Goal: Transaction & Acquisition: Purchase product/service

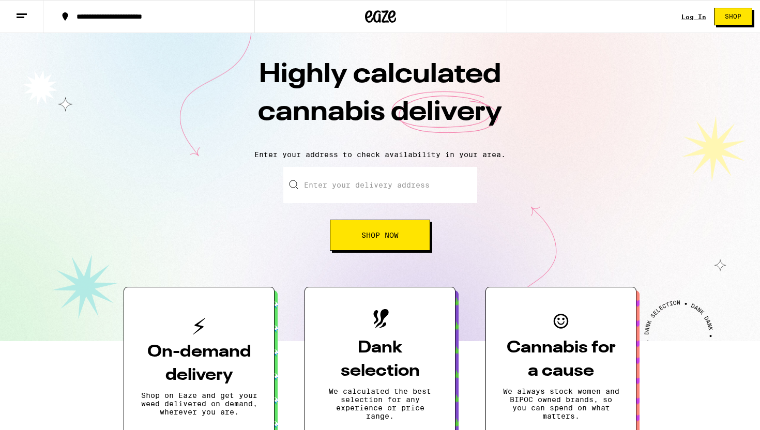
click at [359, 181] on input "Enter your delivery address" at bounding box center [380, 185] width 194 height 36
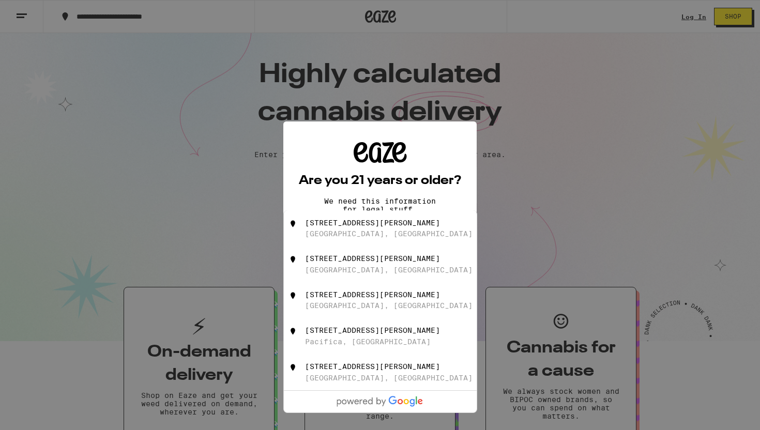
click at [367, 230] on div "[STREET_ADDRESS][PERSON_NAME]" at bounding box center [397, 229] width 185 height 20
type input "[STREET_ADDRESS][PERSON_NAME]"
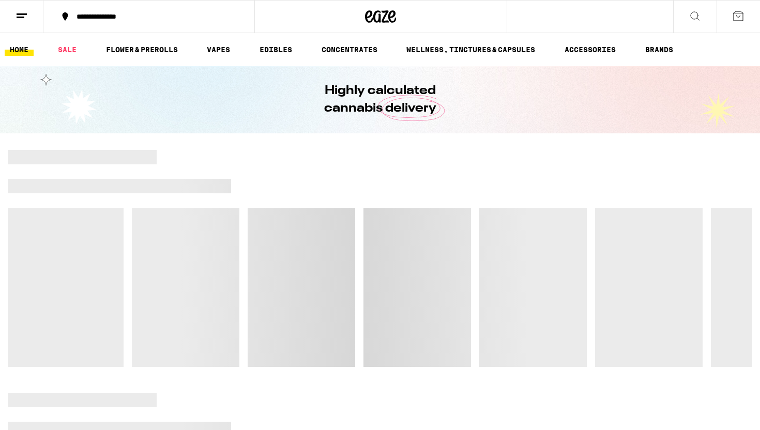
click at [372, 237] on div at bounding box center [380, 258] width 745 height 217
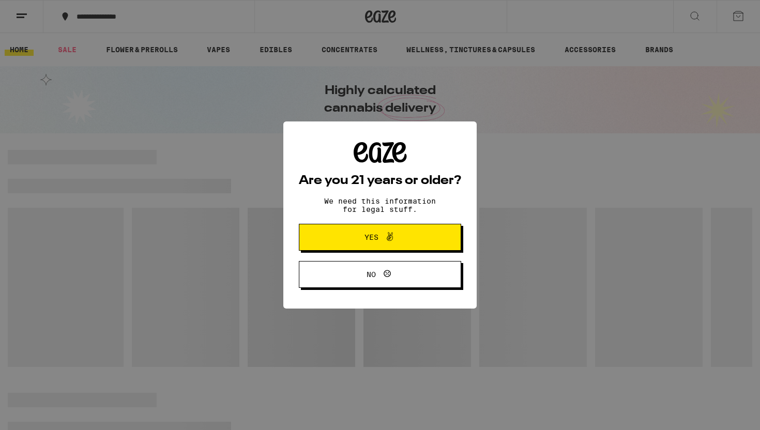
click at [356, 239] on span "Yes" at bounding box center [380, 237] width 79 height 13
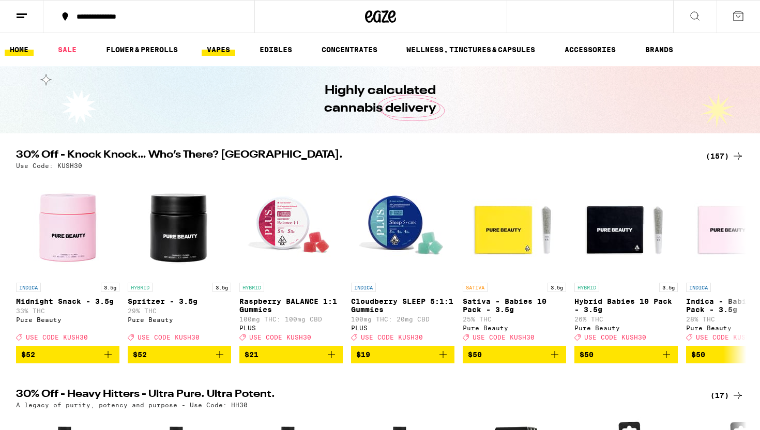
click at [216, 47] on link "VAPES" at bounding box center [219, 49] width 34 height 12
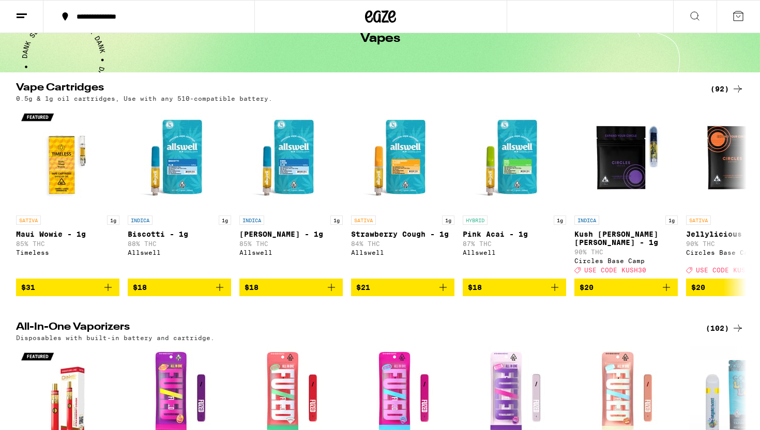
scroll to position [64, 0]
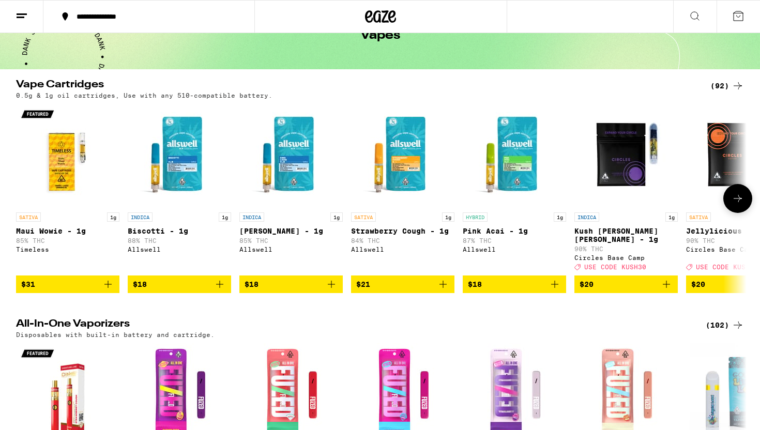
click at [735, 196] on icon at bounding box center [738, 198] width 12 height 12
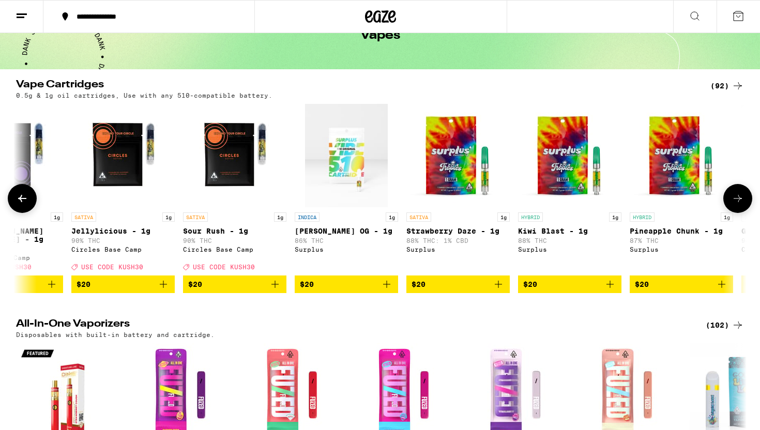
scroll to position [0, 615]
click at [278, 282] on icon "Add to bag" at bounding box center [274, 284] width 12 height 12
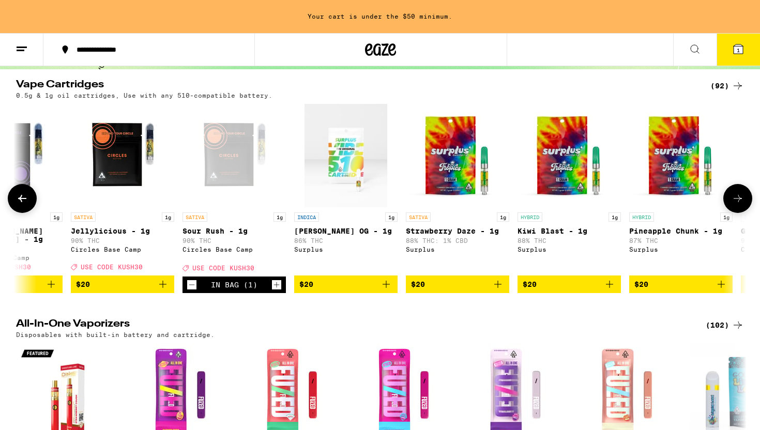
click at [737, 200] on icon at bounding box center [738, 198] width 12 height 12
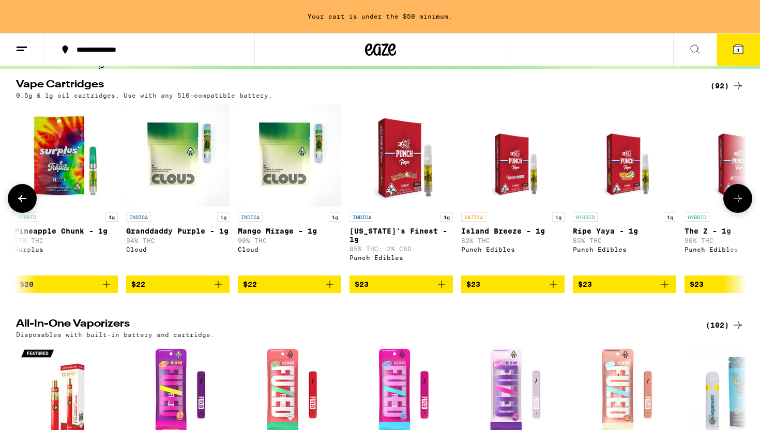
scroll to position [0, 1230]
click at [737, 201] on icon at bounding box center [738, 198] width 12 height 12
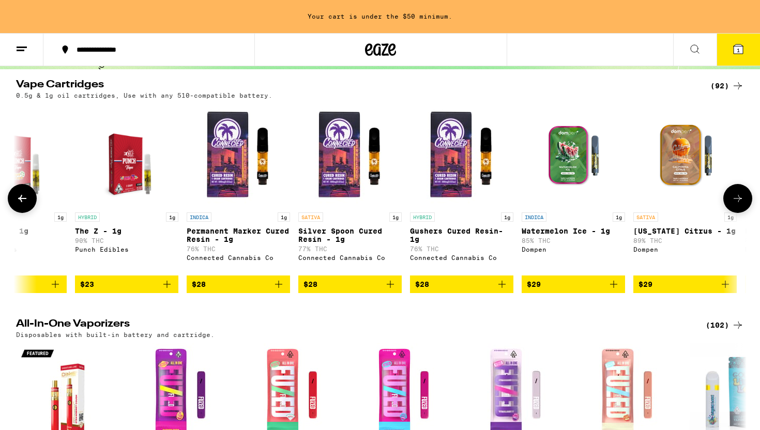
scroll to position [0, 1846]
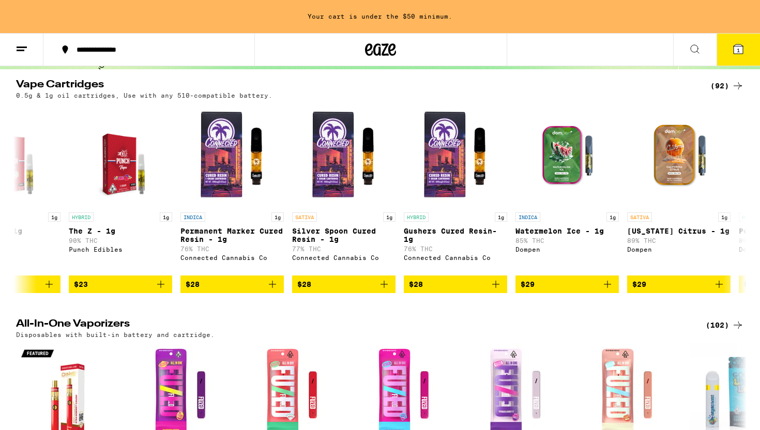
click at [695, 53] on icon at bounding box center [695, 49] width 12 height 12
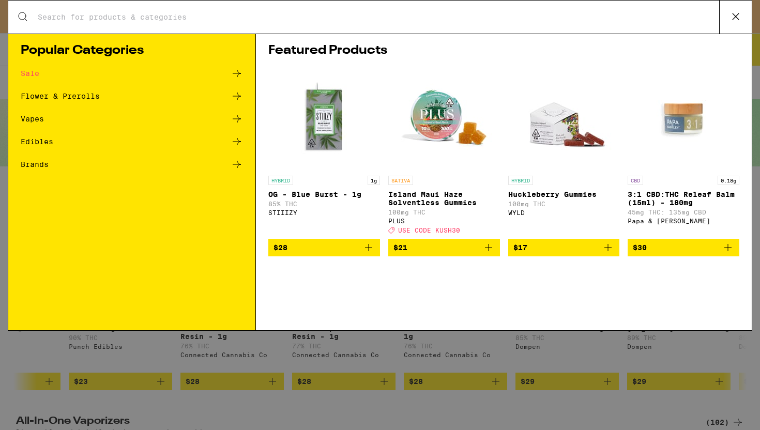
scroll to position [0, 0]
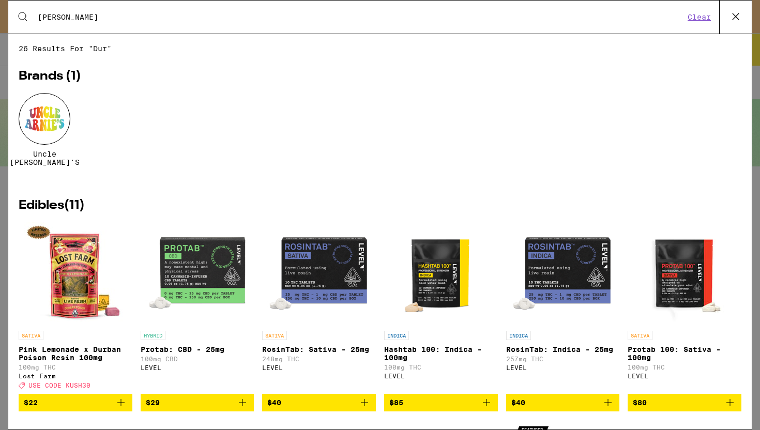
type input "[GEOGRAPHIC_DATA]"
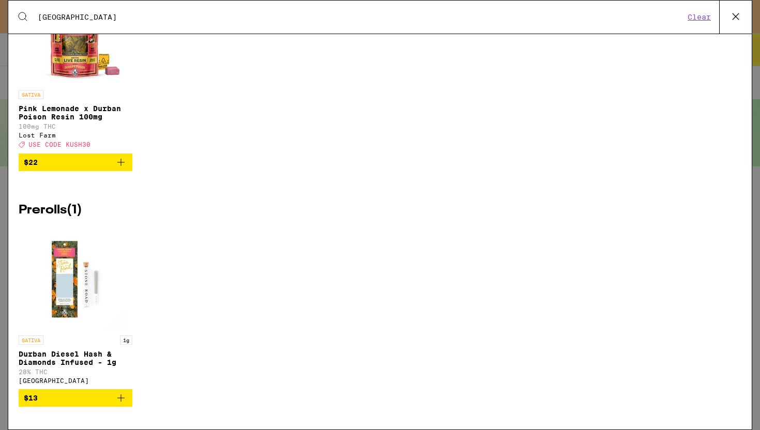
scroll to position [841, 0]
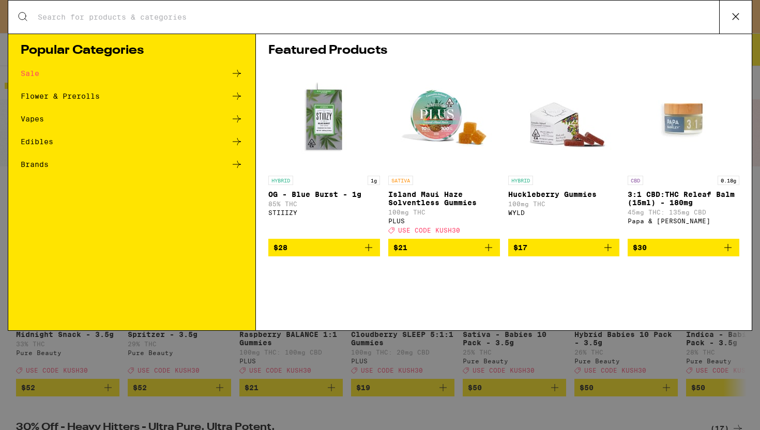
click at [735, 19] on icon at bounding box center [736, 17] width 16 height 16
click at [214, 77] on div "Sale" at bounding box center [132, 73] width 222 height 12
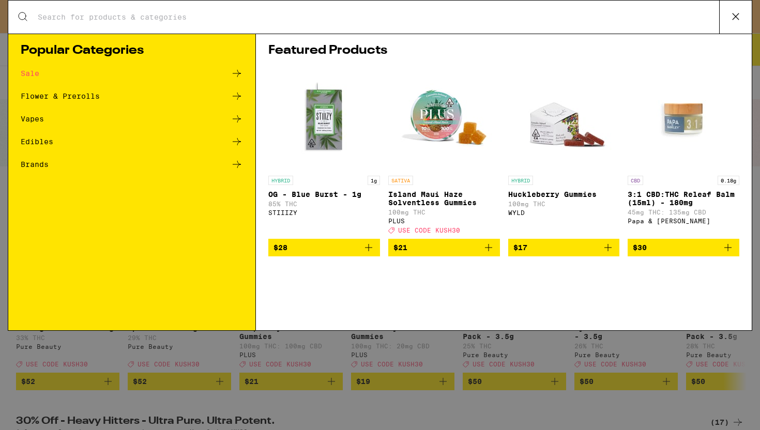
click at [239, 116] on icon at bounding box center [237, 119] width 12 height 12
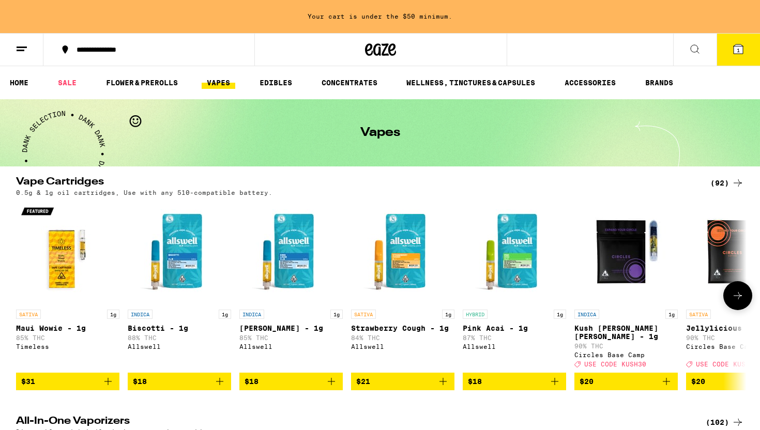
click at [444, 381] on icon "Add to bag" at bounding box center [443, 381] width 12 height 12
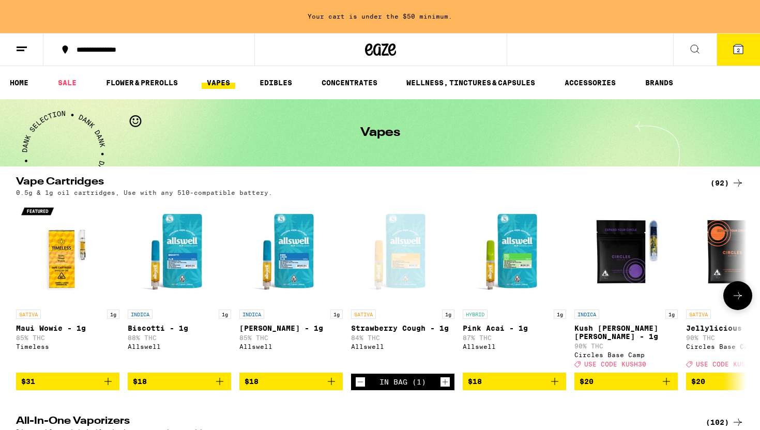
click at [743, 301] on icon at bounding box center [738, 296] width 12 height 12
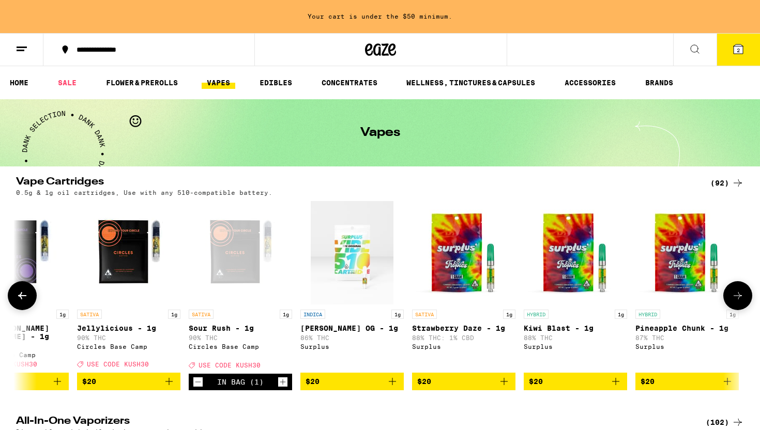
scroll to position [0, 615]
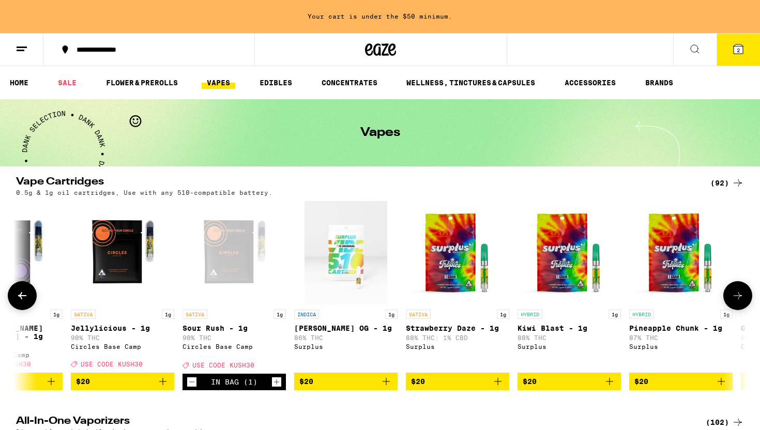
click at [498, 379] on icon "Add to bag" at bounding box center [497, 381] width 7 height 7
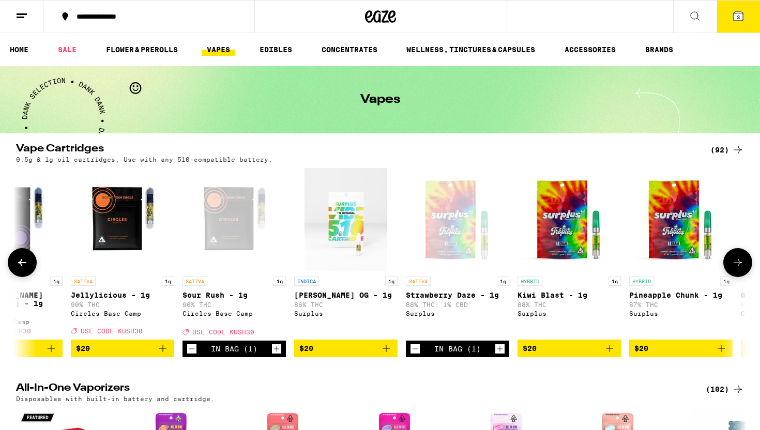
click at [735, 261] on icon at bounding box center [738, 262] width 12 height 12
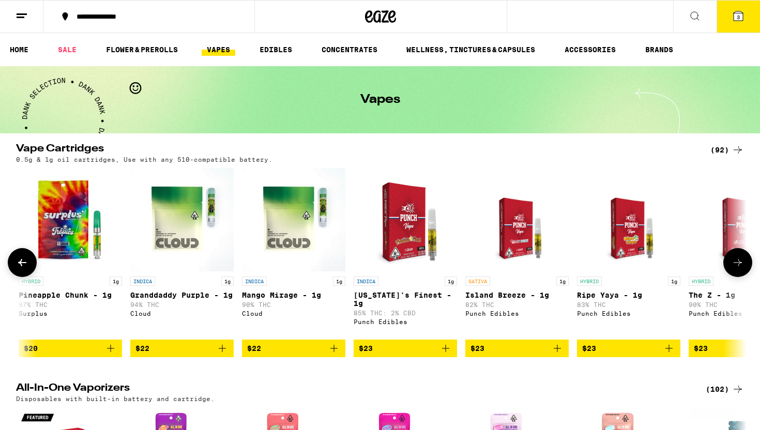
scroll to position [0, 1230]
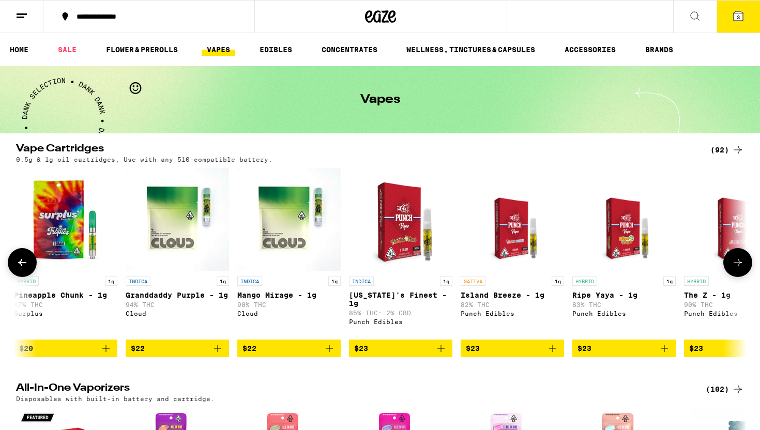
click at [551, 349] on icon "Add to bag" at bounding box center [552, 348] width 12 height 12
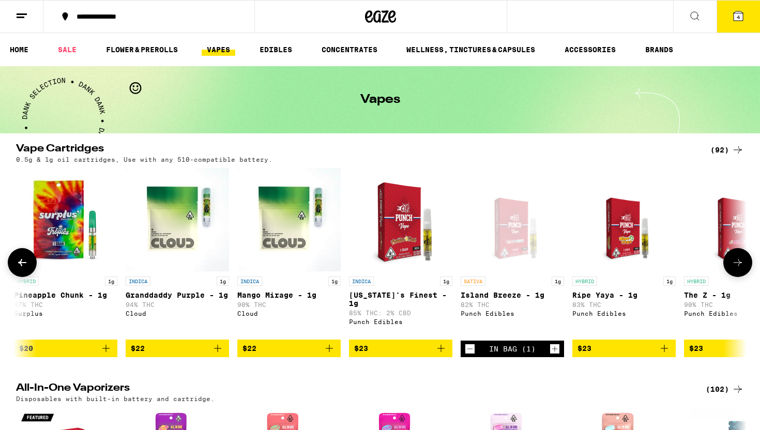
click at [741, 262] on icon at bounding box center [738, 262] width 12 height 12
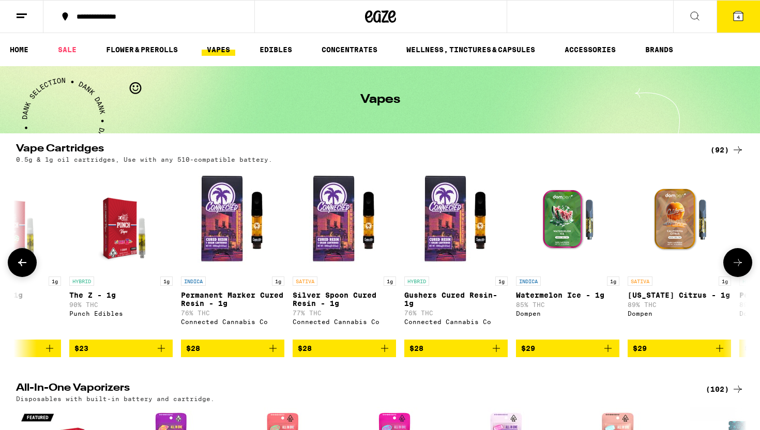
scroll to position [0, 1846]
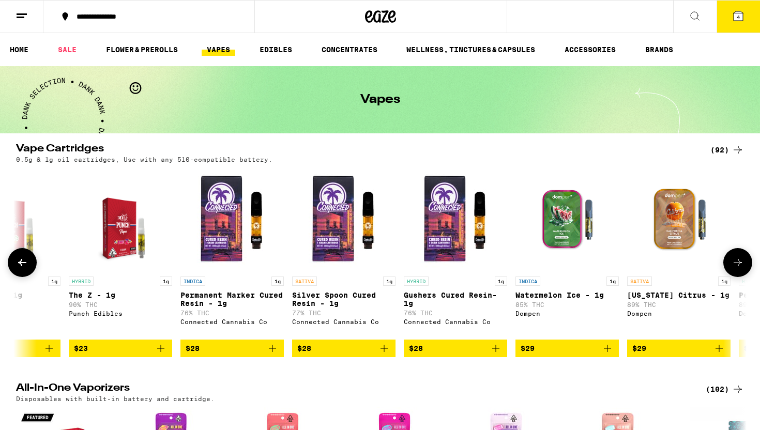
click at [335, 297] on p "Silver Spoon Cured Resin - 1g" at bounding box center [343, 299] width 103 height 17
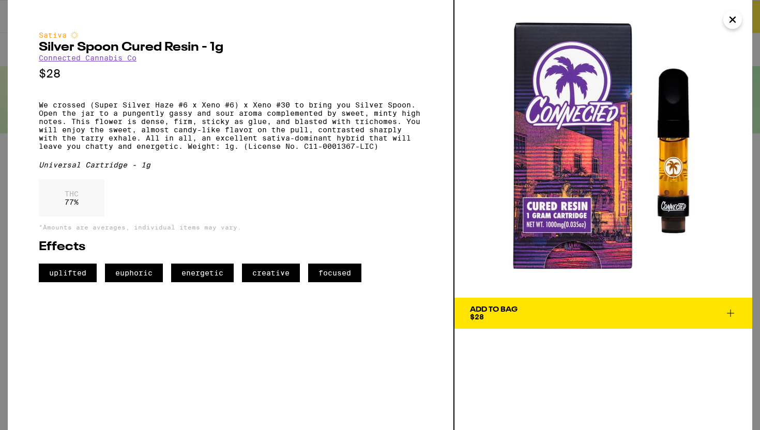
click at [478, 313] on span "$28" at bounding box center [477, 317] width 14 height 8
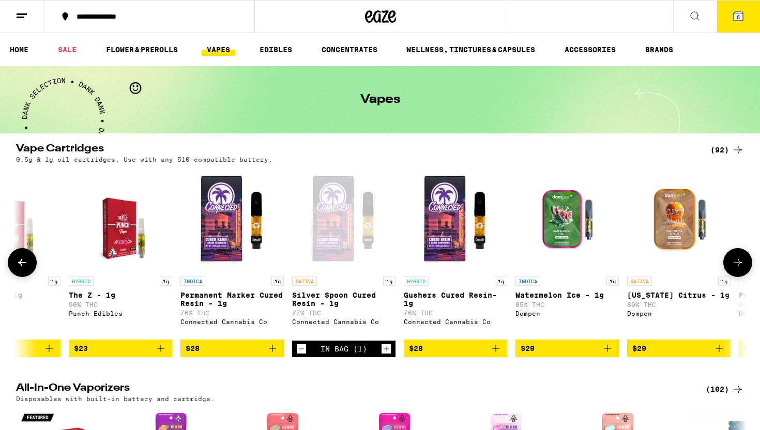
click at [738, 266] on icon at bounding box center [738, 262] width 8 height 7
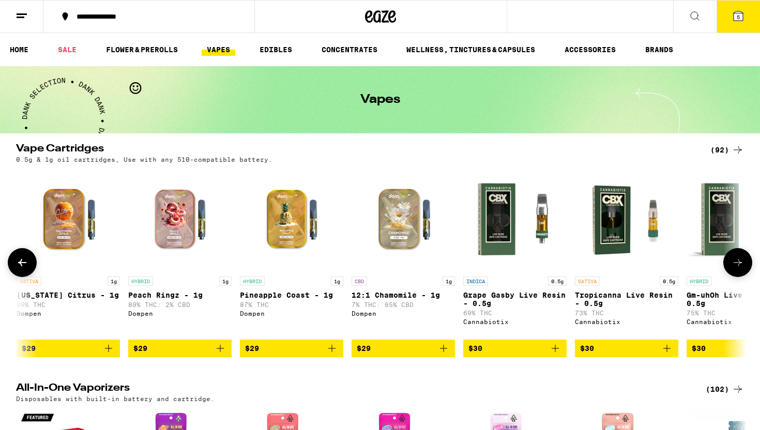
scroll to position [0, 2461]
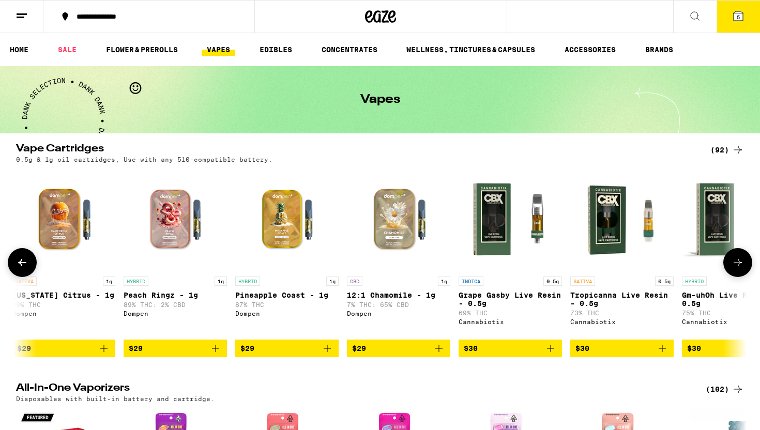
click at [738, 266] on icon at bounding box center [738, 262] width 8 height 7
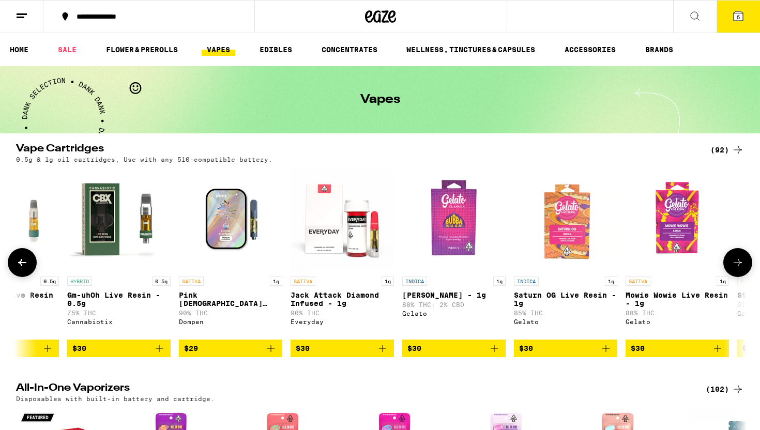
scroll to position [0, 3076]
click at [738, 266] on icon at bounding box center [738, 262] width 8 height 7
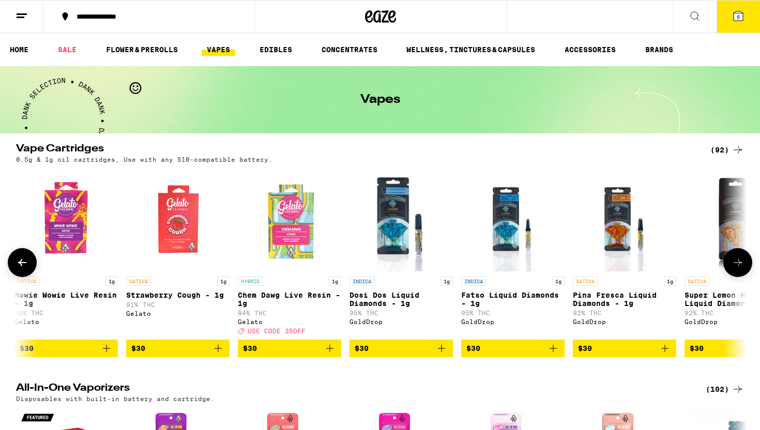
scroll to position [0, 3691]
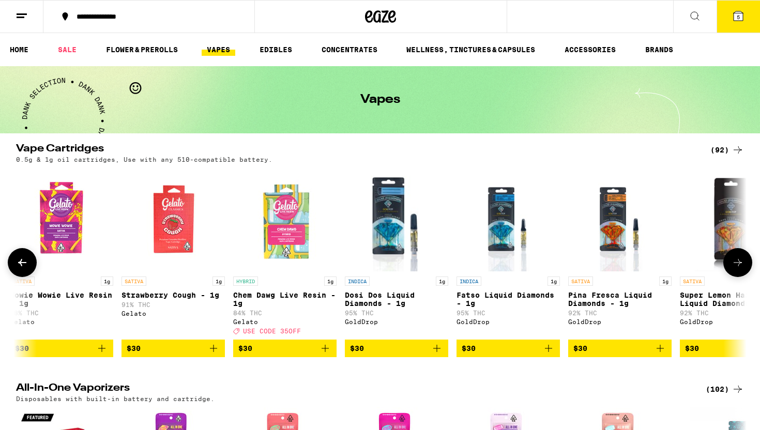
click at [738, 266] on icon at bounding box center [738, 262] width 8 height 7
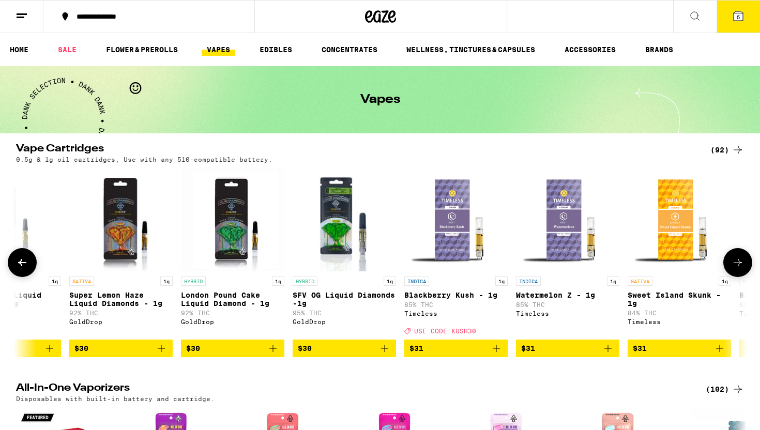
scroll to position [0, 4307]
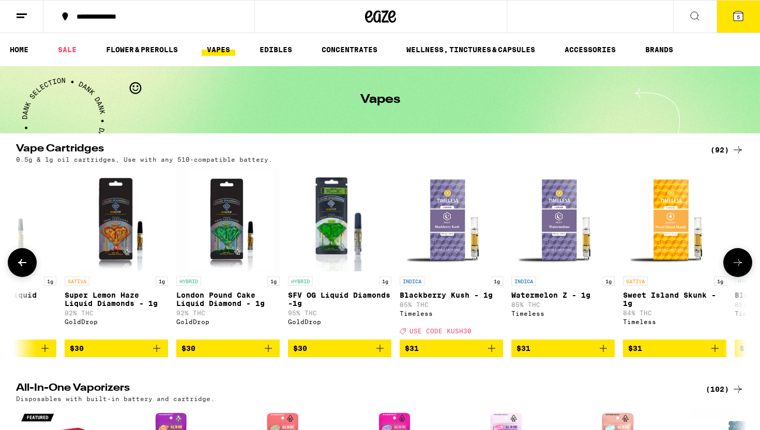
click at [738, 266] on icon at bounding box center [738, 262] width 8 height 7
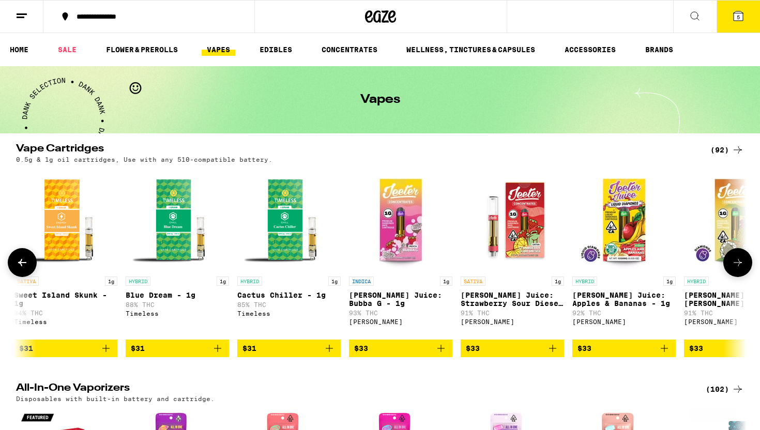
scroll to position [0, 4922]
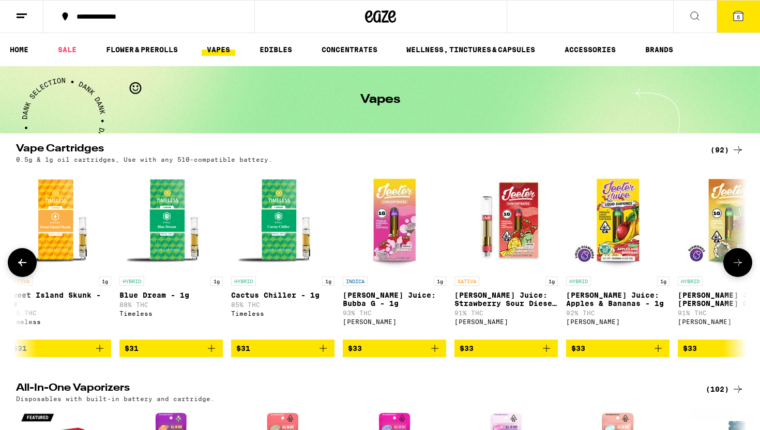
click at [738, 266] on icon at bounding box center [738, 262] width 8 height 7
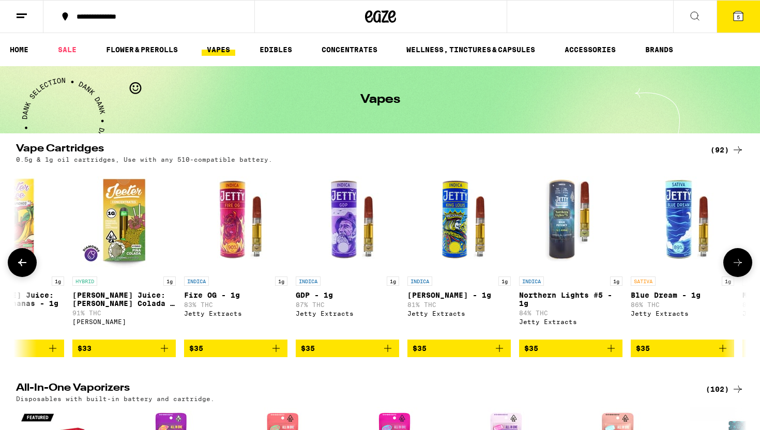
scroll to position [0, 5537]
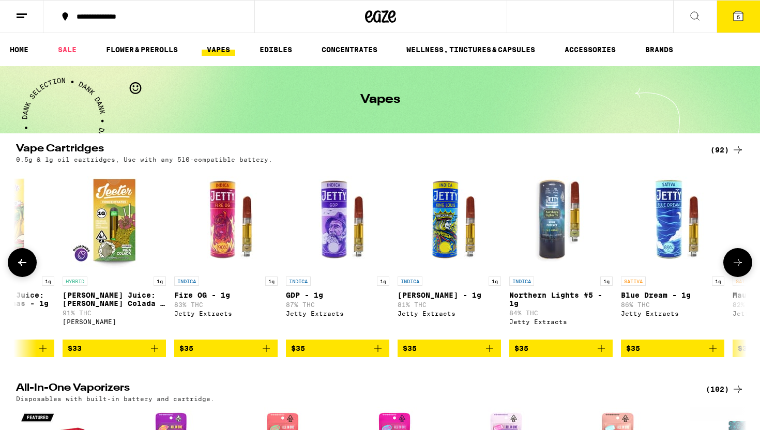
click at [668, 239] on img "Open page for Blue Dream - 1g from Jetty Extracts" at bounding box center [672, 219] width 103 height 103
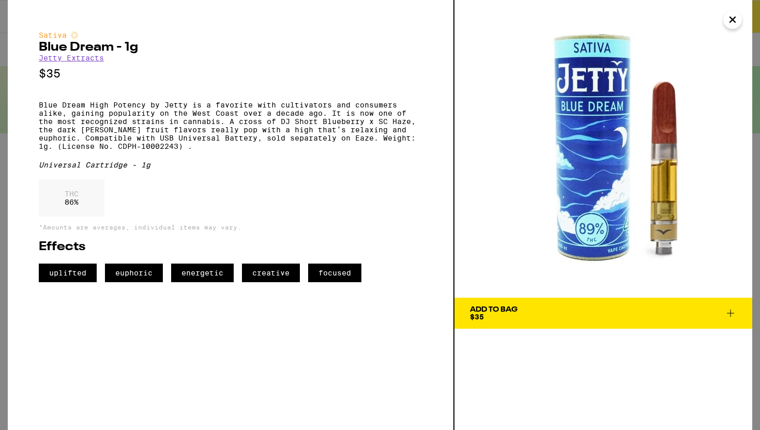
click at [590, 315] on span "Add To Bag $35" at bounding box center [603, 313] width 267 height 14
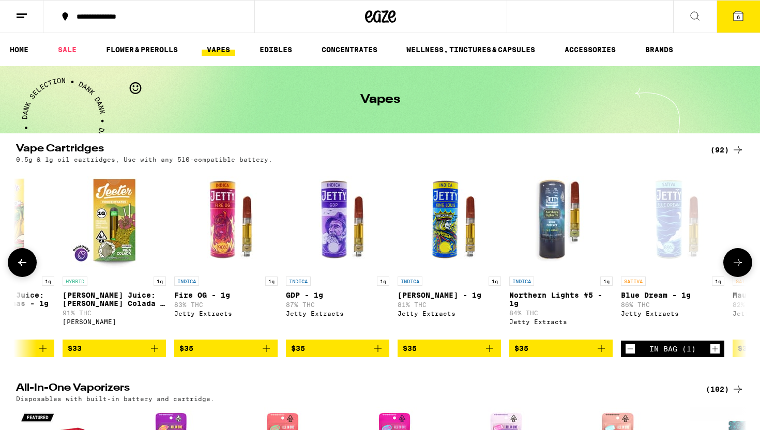
click at [736, 263] on icon at bounding box center [738, 262] width 12 height 12
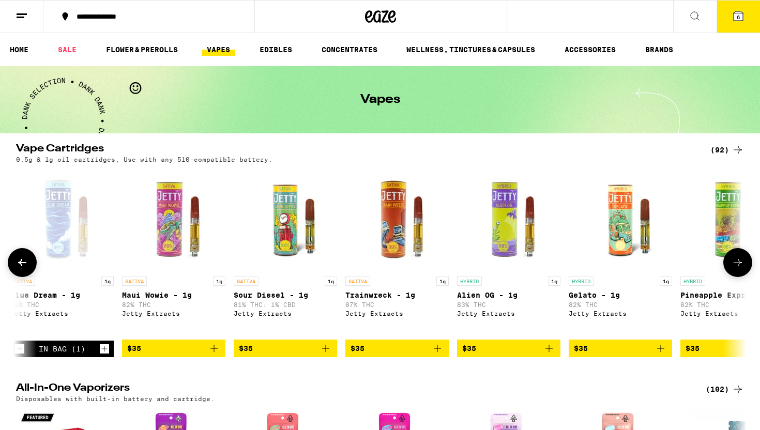
scroll to position [0, 6152]
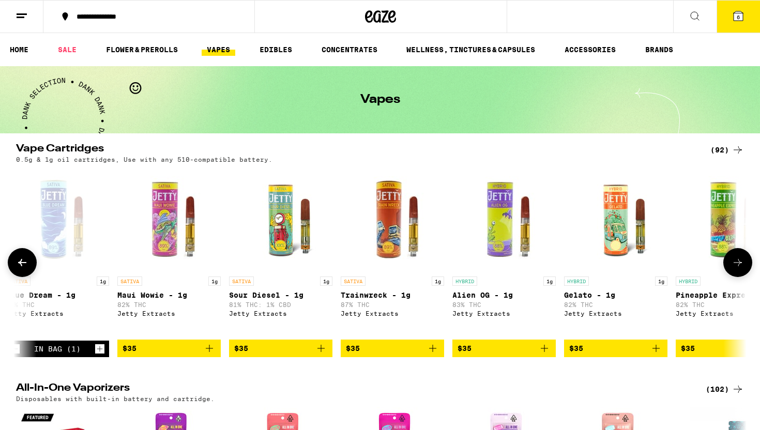
click at [736, 263] on icon at bounding box center [738, 262] width 12 height 12
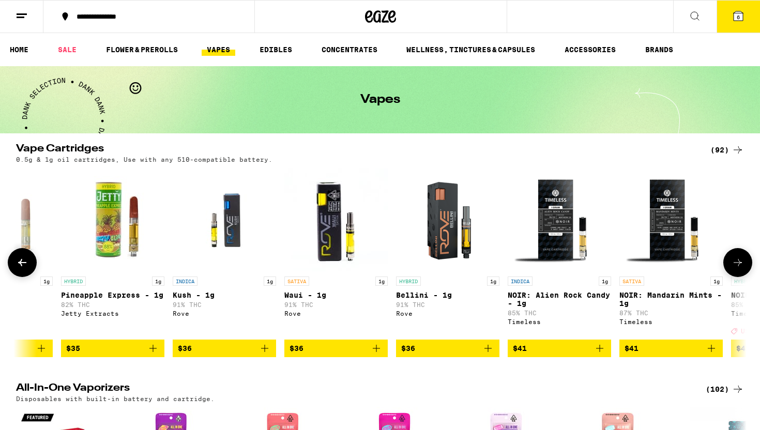
scroll to position [0, 6768]
click at [736, 263] on icon at bounding box center [738, 262] width 12 height 12
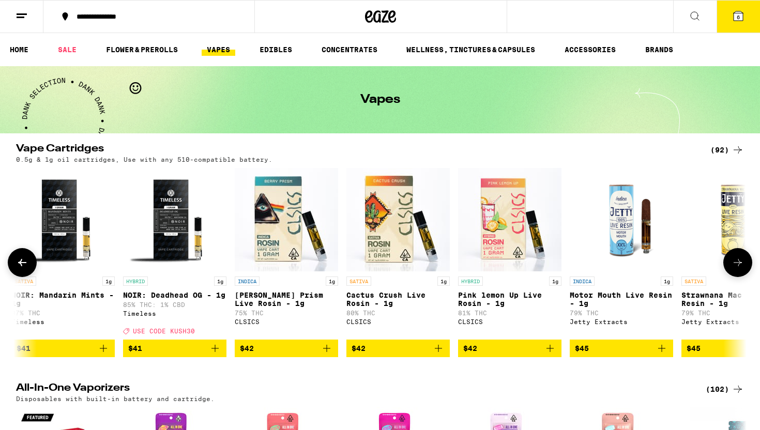
scroll to position [0, 7383]
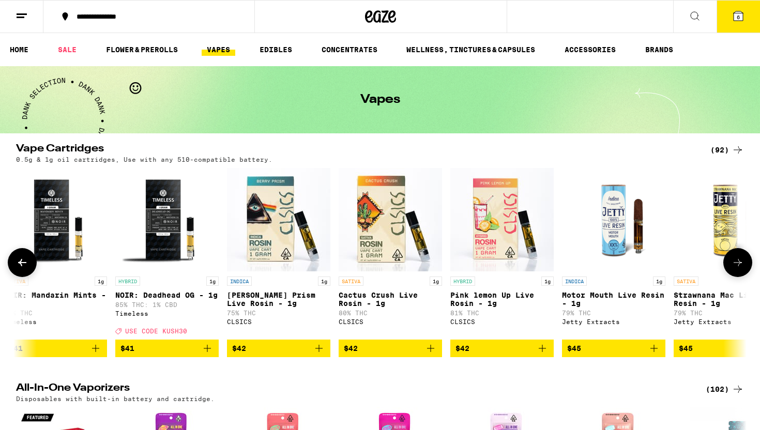
click at [736, 264] on icon at bounding box center [738, 262] width 12 height 12
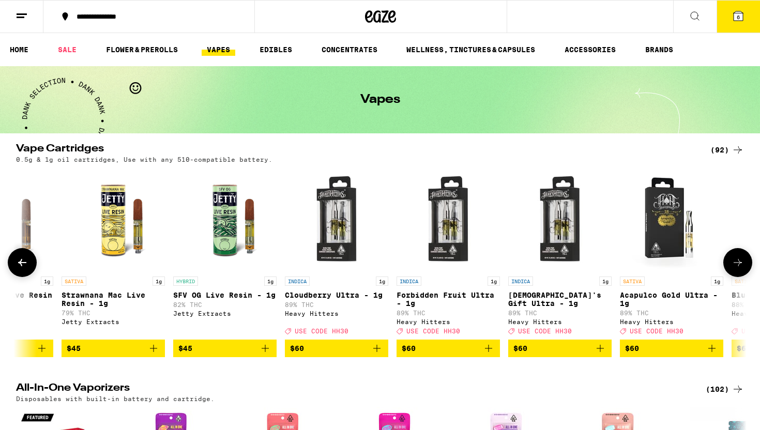
scroll to position [0, 7998]
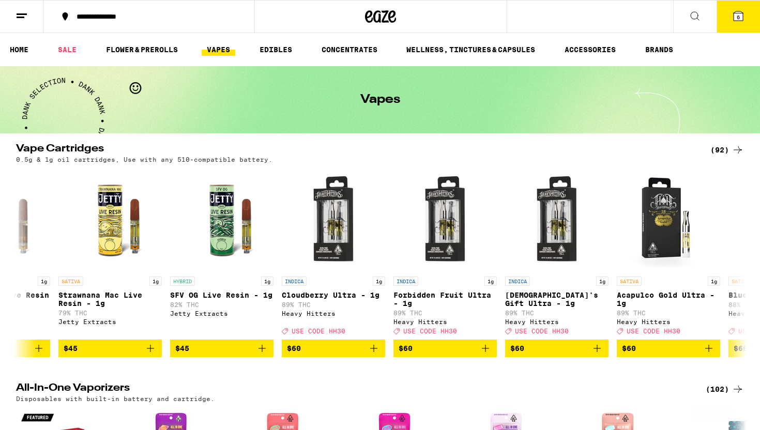
click at [738, 23] on button "6" at bounding box center [738, 17] width 43 height 32
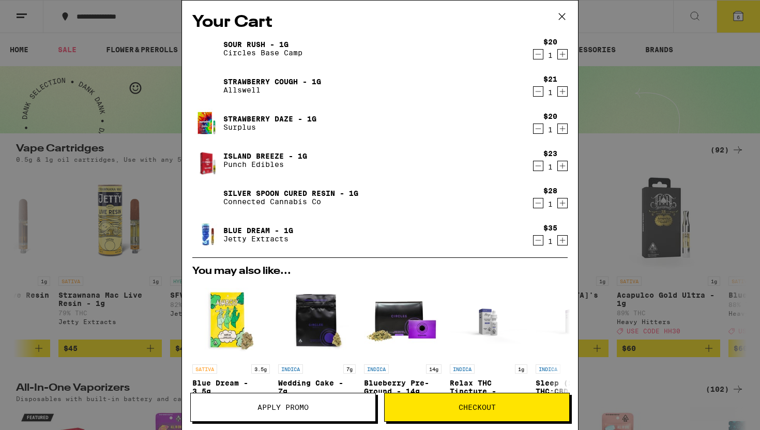
click at [538, 166] on icon "Decrement" at bounding box center [538, 166] width 9 height 12
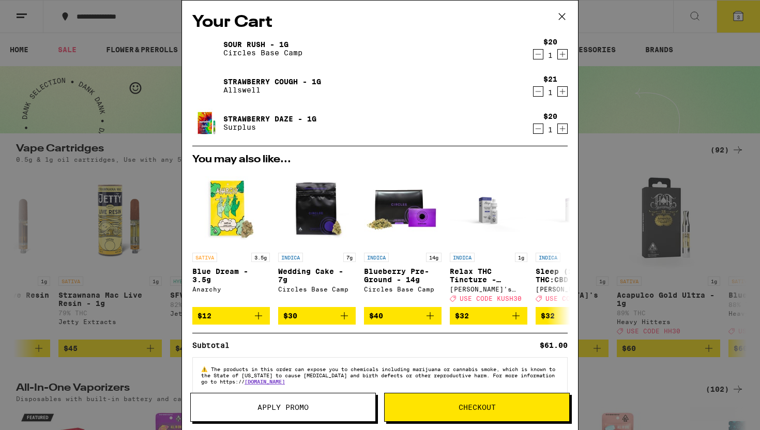
click at [538, 92] on icon "Decrement" at bounding box center [538, 91] width 9 height 12
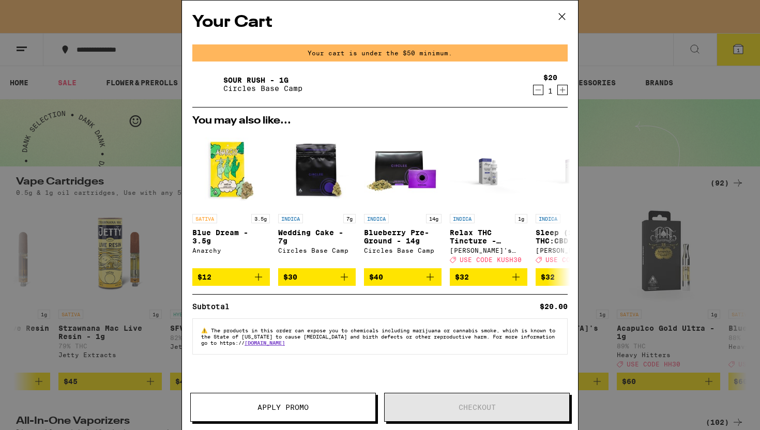
click at [565, 17] on icon at bounding box center [562, 17] width 16 height 16
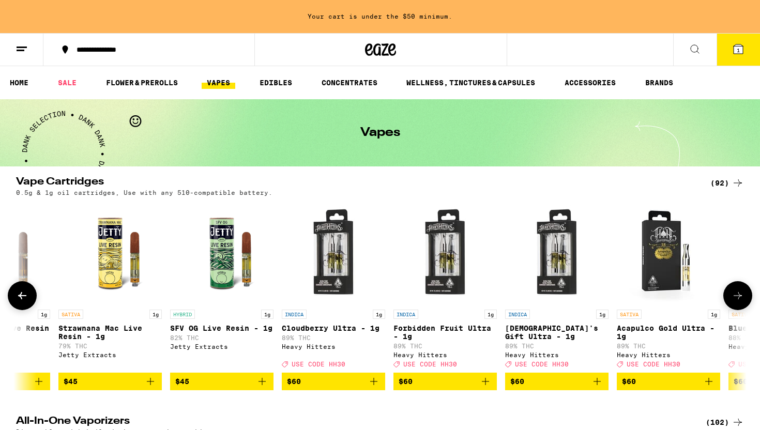
click at [24, 301] on icon at bounding box center [22, 296] width 12 height 12
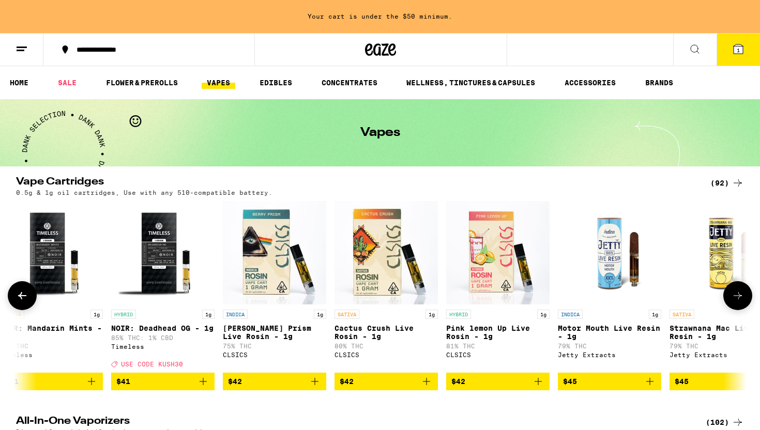
scroll to position [0, 7383]
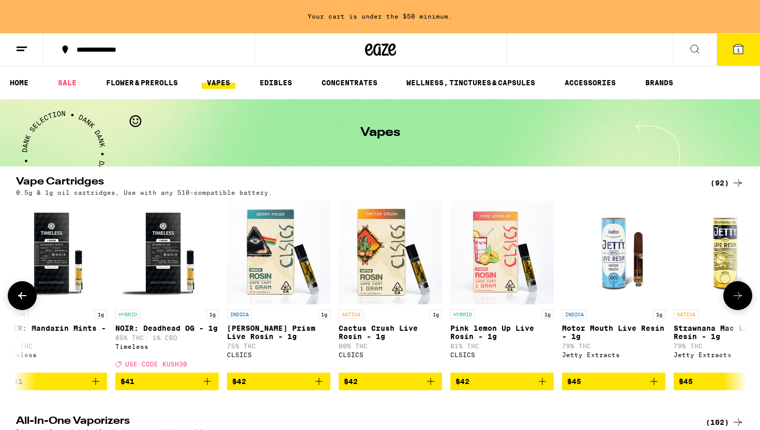
click at [369, 329] on p "Cactus Crush Live Rosin - 1g" at bounding box center [390, 332] width 103 height 17
click at [28, 295] on icon at bounding box center [22, 296] width 12 height 12
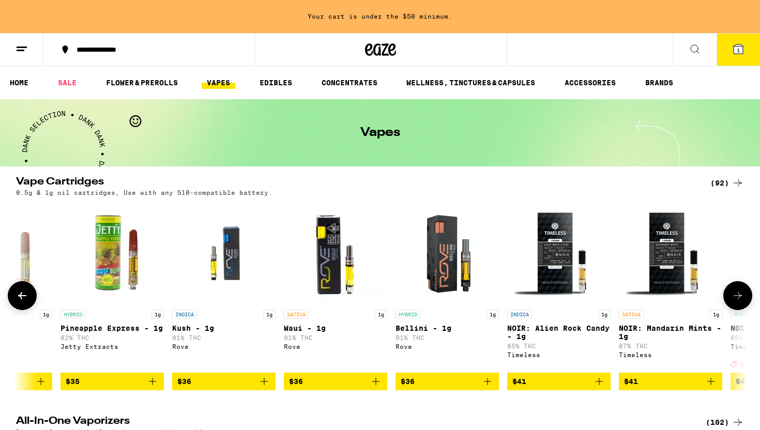
scroll to position [0, 6768]
click at [653, 305] on img "Open page for NOIR: Mandarin Mints - 1g from Timeless" at bounding box center [670, 252] width 103 height 103
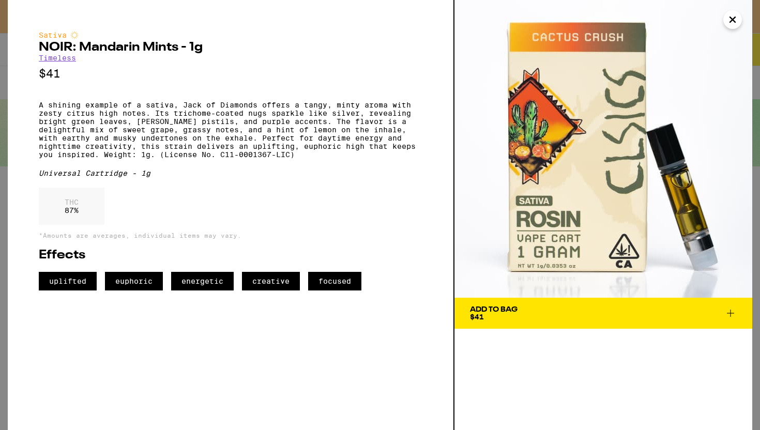
click at [563, 310] on span "Add To Bag $41" at bounding box center [603, 313] width 267 height 14
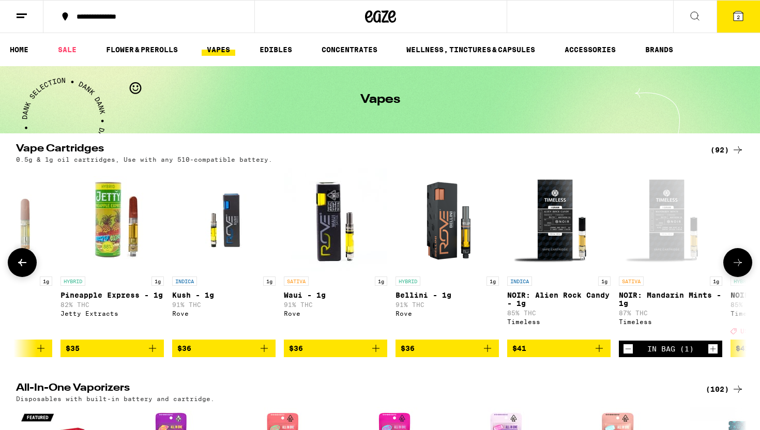
click at [22, 266] on icon at bounding box center [22, 262] width 8 height 7
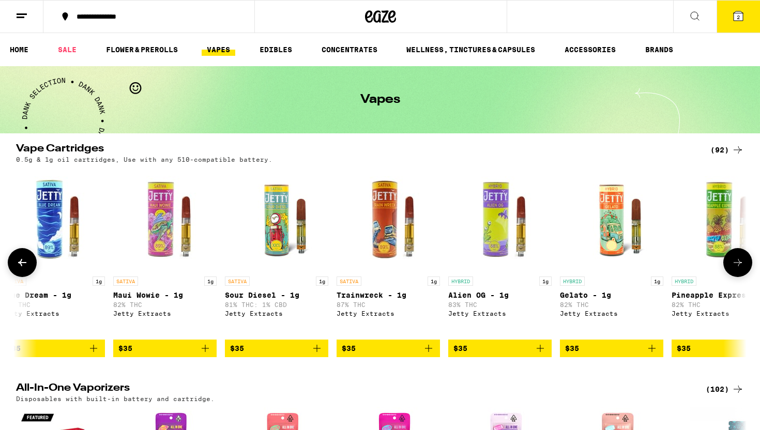
scroll to position [0, 6152]
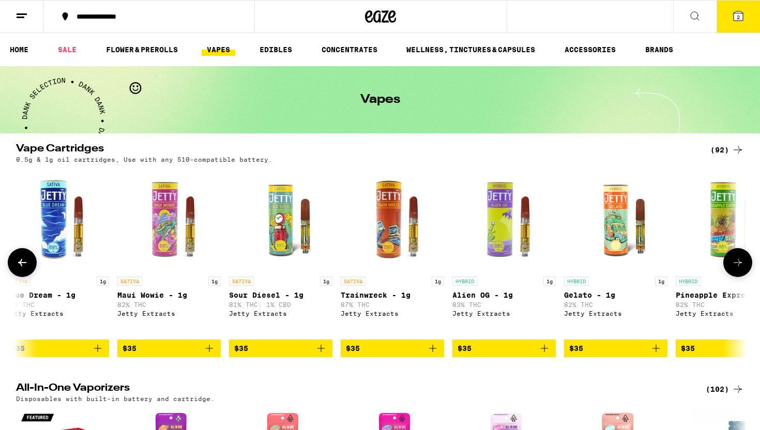
click at [319, 355] on icon "Add to bag" at bounding box center [321, 348] width 12 height 12
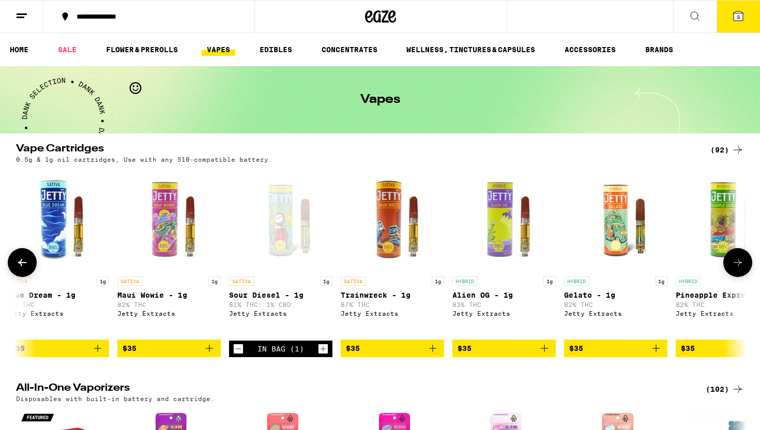
click at [279, 205] on div "Open page for Sour Diesel - 1g from Jetty Extracts" at bounding box center [280, 219] width 103 height 103
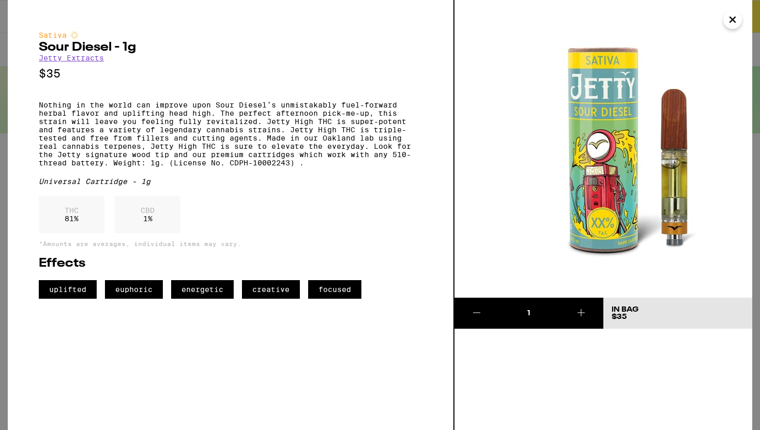
click at [733, 22] on icon "Close" at bounding box center [732, 20] width 12 height 16
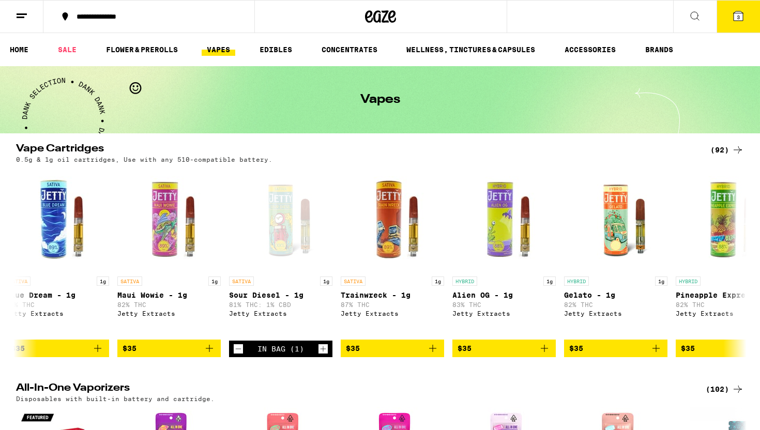
click at [733, 22] on icon at bounding box center [738, 16] width 12 height 12
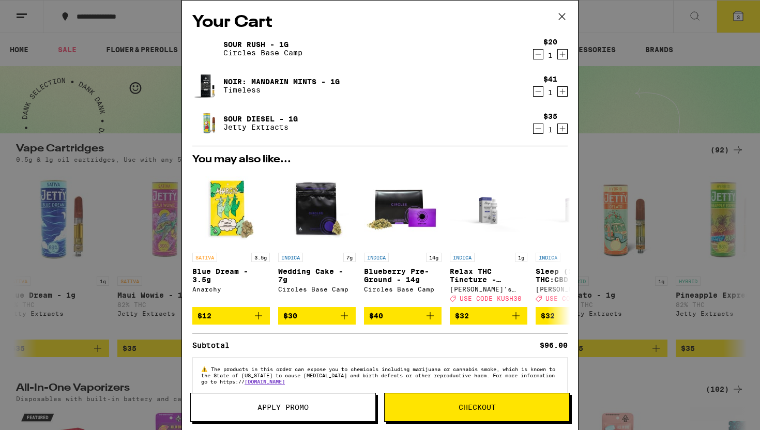
click at [437, 401] on button "Checkout" at bounding box center [477, 407] width 186 height 29
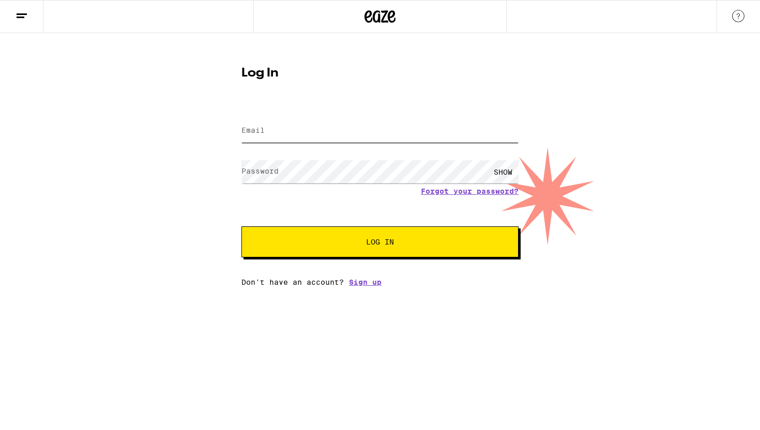
click at [309, 136] on input "Email" at bounding box center [379, 130] width 277 height 23
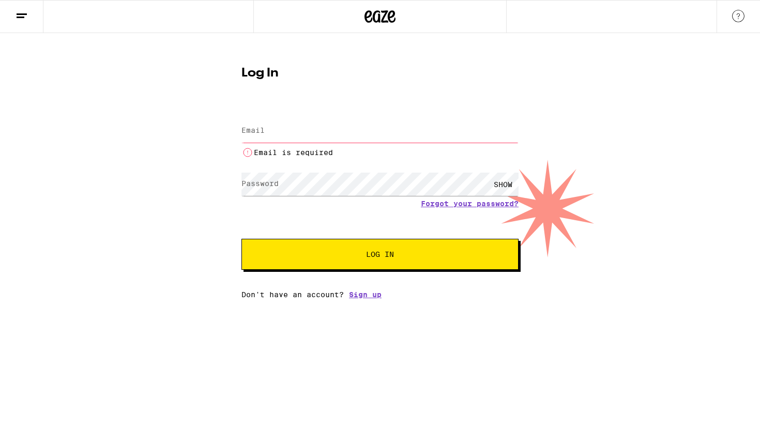
type input "[EMAIL_ADDRESS][DOMAIN_NAME]"
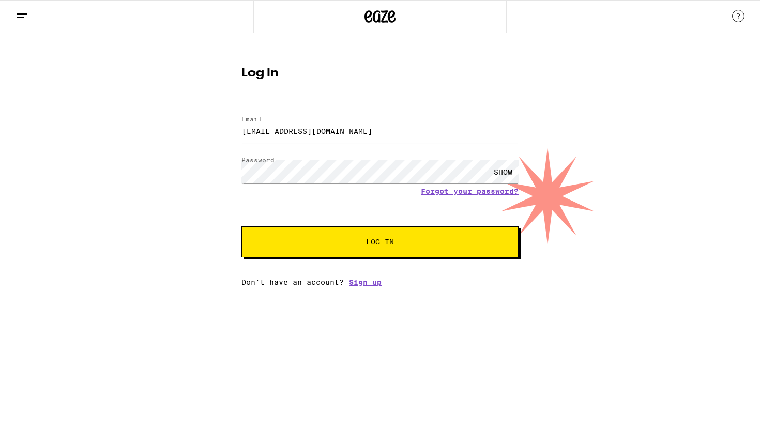
click at [370, 238] on span "Log In" at bounding box center [380, 241] width 28 height 7
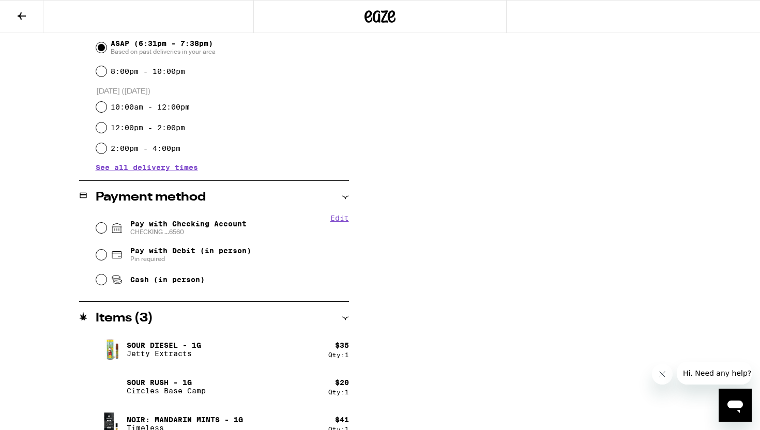
scroll to position [299, 0]
click at [101, 224] on input "Pay with Checking Account CHECKING ...6560" at bounding box center [101, 227] width 10 height 10
radio input "true"
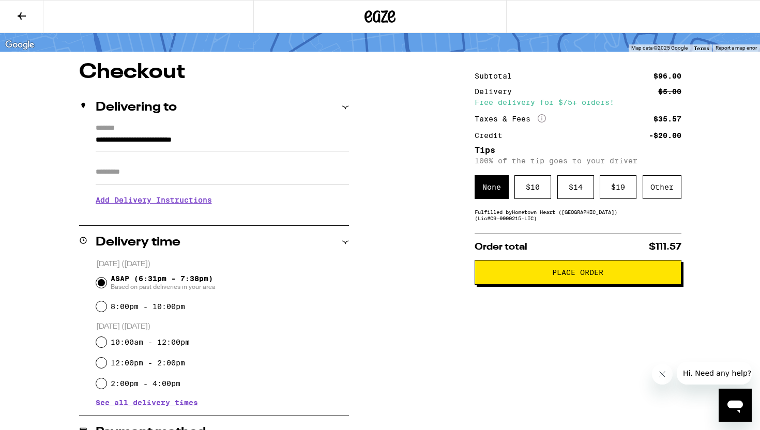
scroll to position [0, 0]
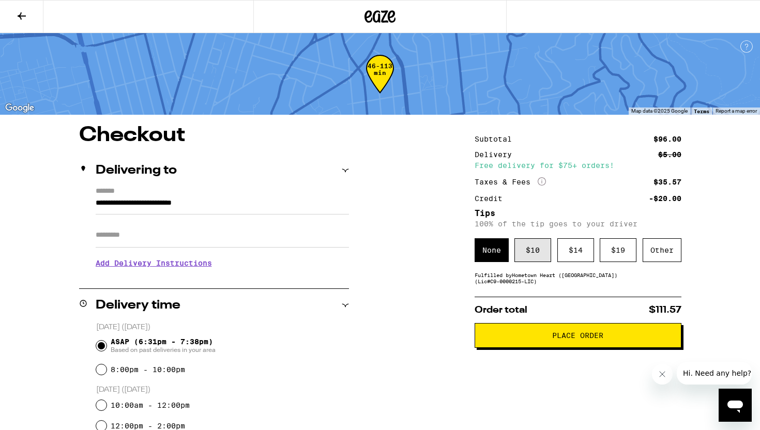
click at [527, 251] on div "$ 10" at bounding box center [532, 250] width 37 height 24
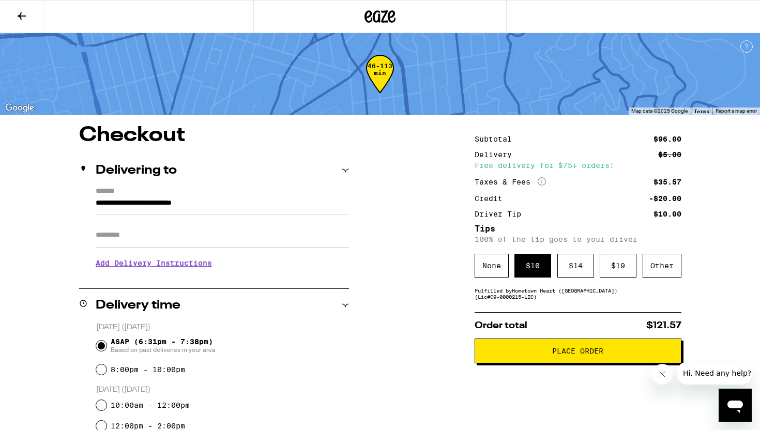
click at [527, 352] on span "Place Order" at bounding box center [577, 350] width 189 height 7
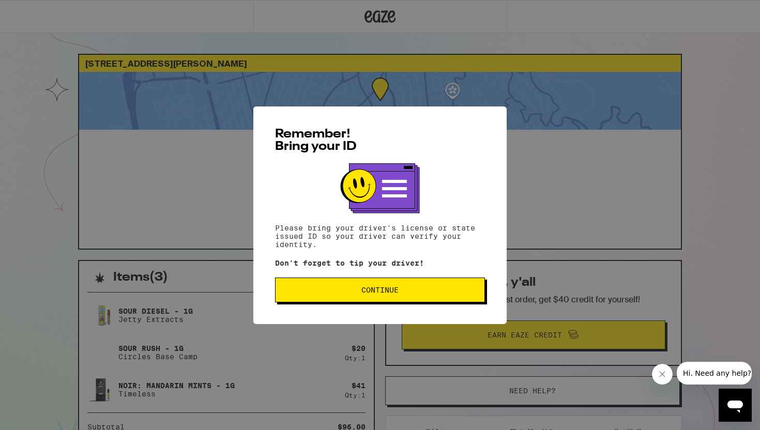
click at [378, 294] on span "Continue" at bounding box center [379, 289] width 37 height 7
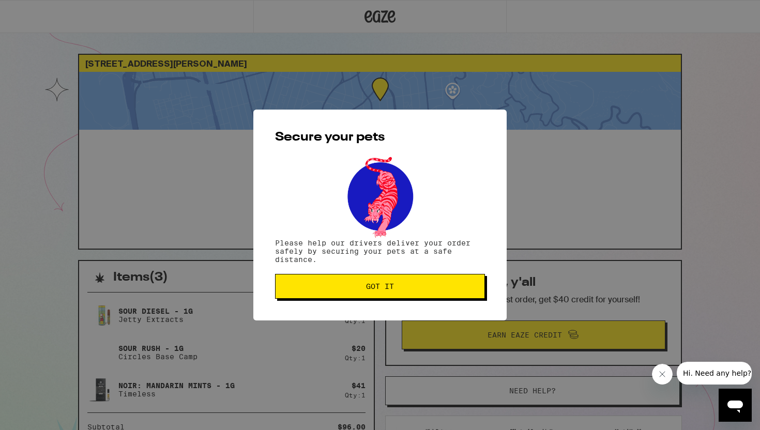
click at [378, 294] on button "Got it" at bounding box center [380, 286] width 210 height 25
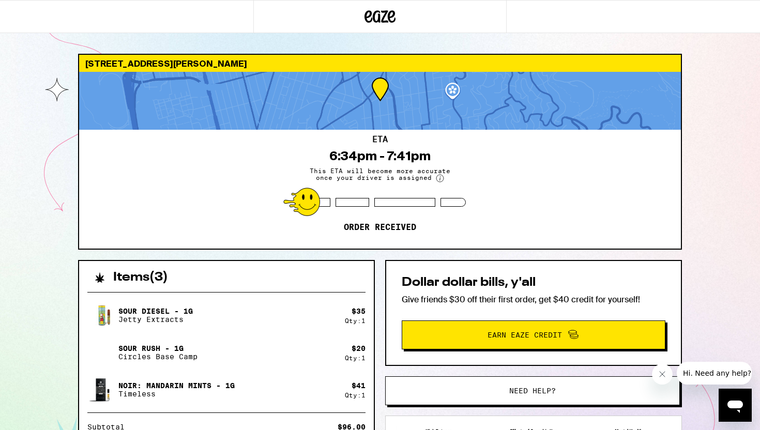
click at [523, 139] on div "ETA 6:34pm - 7:41pm This ETA will become more accurate once your driver is assi…" at bounding box center [380, 189] width 602 height 119
